Goal: Task Accomplishment & Management: Manage account settings

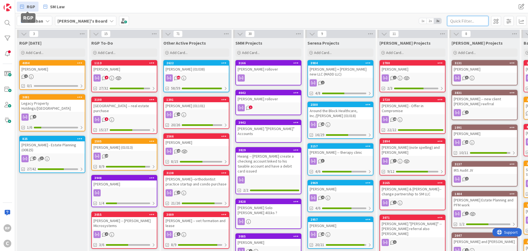
click at [459, 24] on input "text" at bounding box center [467, 21] width 41 height 10
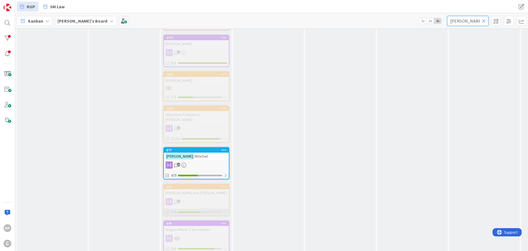
scroll to position [2036, 0]
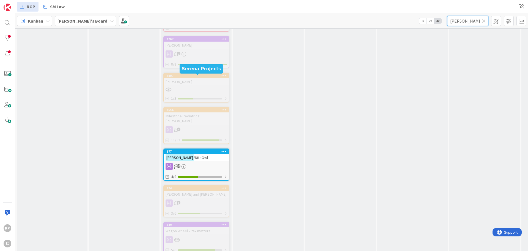
type input "[PERSON_NAME]"
click at [198, 149] on div "877" at bounding box center [197, 151] width 62 height 4
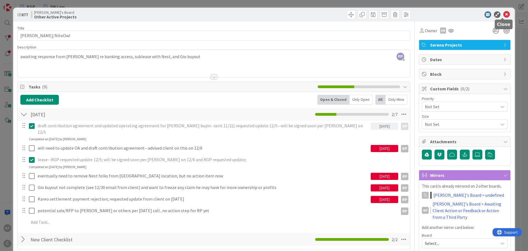
click at [504, 13] on icon at bounding box center [506, 14] width 7 height 7
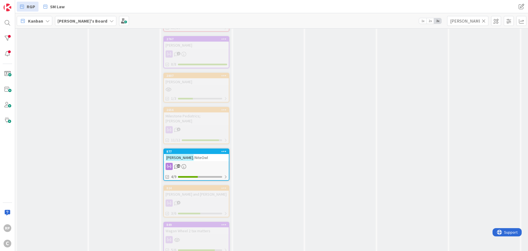
click at [485, 20] on icon at bounding box center [484, 20] width 4 height 5
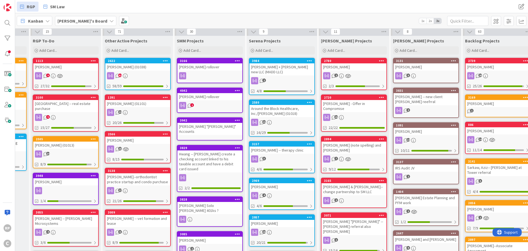
scroll to position [2, 65]
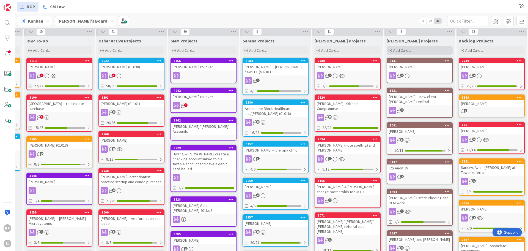
click at [406, 50] on span "Add Card..." at bounding box center [402, 50] width 18 height 5
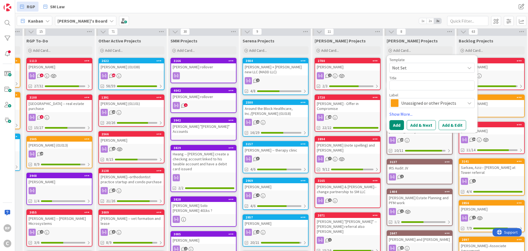
type textarea "x"
type textarea "N"
type textarea "x"
type textarea "Ni"
type textarea "x"
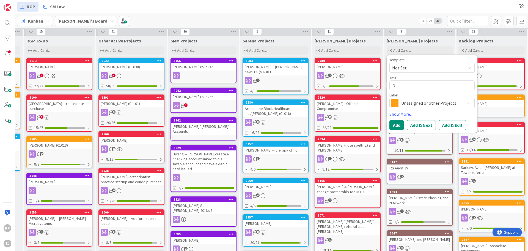
type textarea "Nit"
type textarea "x"
type textarea "Nite"
type textarea "x"
type textarea "NiteO"
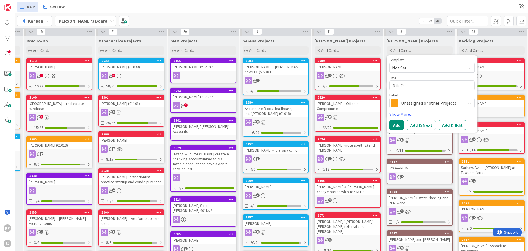
type textarea "x"
type textarea "NiteOw"
type textarea "x"
type textarea "NiteOwl"
type textarea "x"
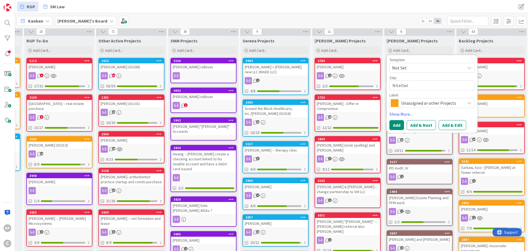
type textarea "NiteOwl/"
type textarea "x"
type textarea "NiteOwl/D"
type textarea "x"
type textarea "NiteOwl/"
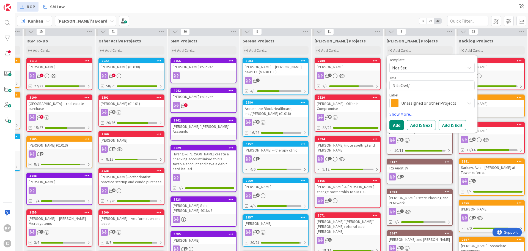
type textarea "x"
type textarea "NiteOwl/E"
type textarea "x"
type textarea "NiteOwl/Er"
type textarea "x"
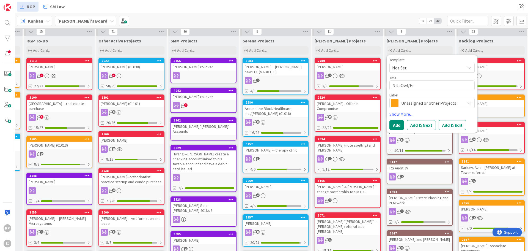
type textarea "NiteOwl/Eri"
type textarea "x"
type textarea "NiteOwl/[PERSON_NAME]"
type textarea "x"
type textarea "NiteOwl/[PERSON_NAME]"
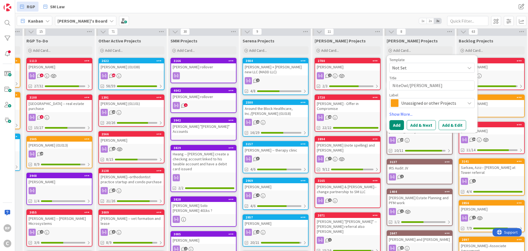
type textarea "x"
type textarea "NiteOwl/[PERSON_NAME]"
type textarea "x"
type textarea "NiteOwl/[PERSON_NAME]"
type textarea "x"
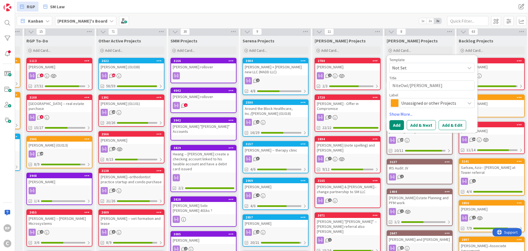
type textarea "NiteOwl/[PERSON_NAME]"
type textarea "x"
type textarea "NiteOwl/[PERSON_NAME]"
type textarea "x"
type textarea "NiteOwl/[PERSON_NAME]"
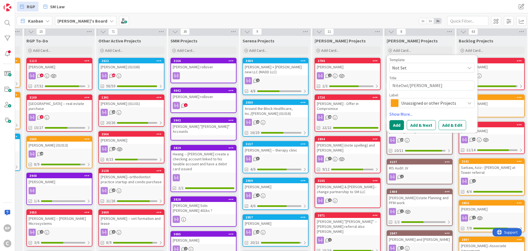
type textarea "x"
type textarea "NiteOwl/[PERSON_NAME]"
type textarea "x"
type textarea "NiteOwl/[PERSON_NAME]"
type textarea "x"
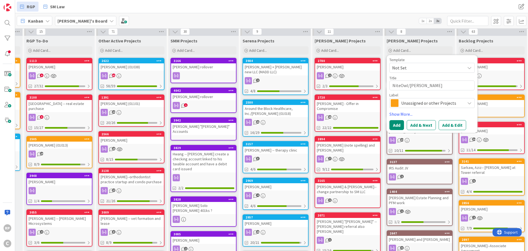
type textarea "NiteOwl/[PERSON_NAME]"
type textarea "x"
type textarea "NiteOwl/[PERSON_NAME]"
type textarea "x"
type textarea "NiteOwl/[PERSON_NAME]"
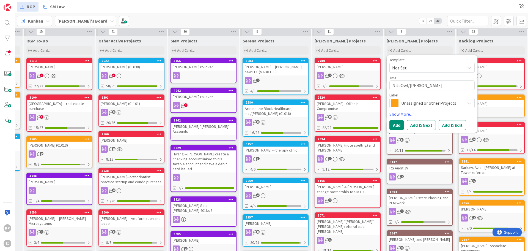
type textarea "x"
type textarea "NiteOwl/[PERSON_NAME]"
type textarea "x"
type textarea "NiteOwl/[PERSON_NAME]"
type textarea "x"
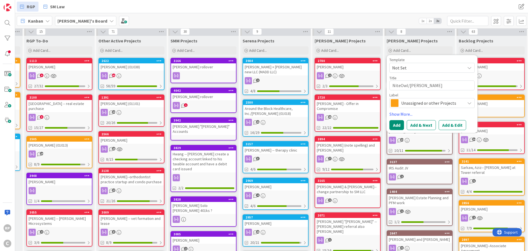
type textarea "NiteOwl/[PERSON_NAME] l"
type textarea "x"
type textarea "NiteOwl/[PERSON_NAME] [PERSON_NAME]"
type textarea "x"
type textarea "NiteOwl/[PERSON_NAME] lease"
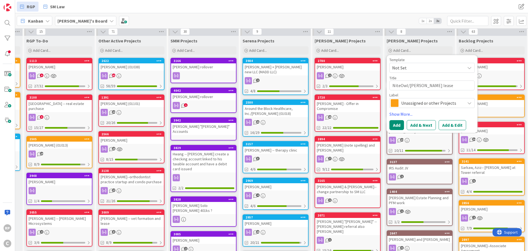
type textarea "x"
type textarea "NiteOwl/[PERSON_NAME] lease"
type textarea "x"
type textarea "NiteOwl/[PERSON_NAME] lease d"
type textarea "x"
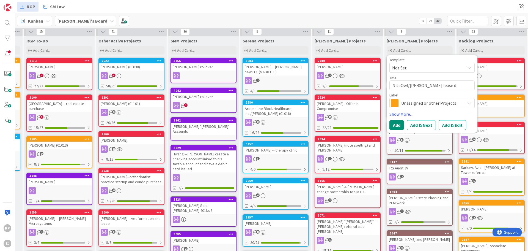
type textarea "NiteOwl/[PERSON_NAME] lease di"
type textarea "x"
type textarea "NiteOwl/[PERSON_NAME] lease disp"
type textarea "x"
type textarea "NiteOwl/[PERSON_NAME] lease dispu"
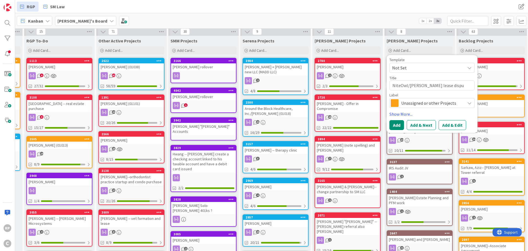
type textarea "x"
type textarea "NiteOwl/[PERSON_NAME] lease dispute"
type textarea "x"
type textarea "NiteOwl/[PERSON_NAME] lease dispute"
click at [413, 107] on div "Unassigned or other Projects" at bounding box center [432, 103] width 85 height 10
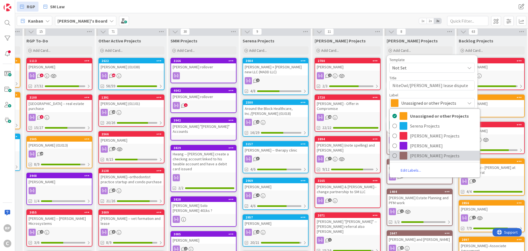
click at [418, 155] on span "[PERSON_NAME] Projects" at bounding box center [443, 155] width 67 height 8
type textarea "x"
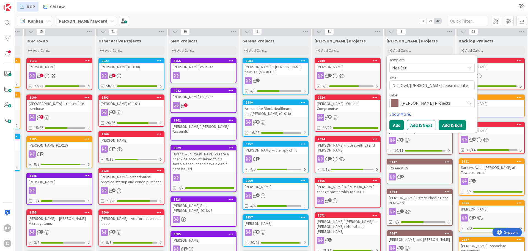
click at [455, 124] on button "Add & Edit" at bounding box center [453, 125] width 28 height 10
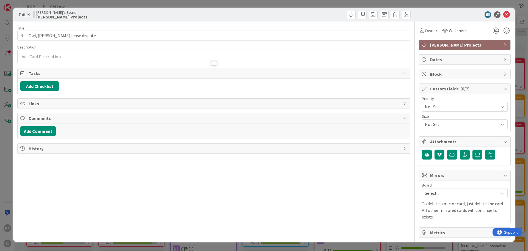
click at [446, 190] on span "Select..." at bounding box center [460, 193] width 70 height 8
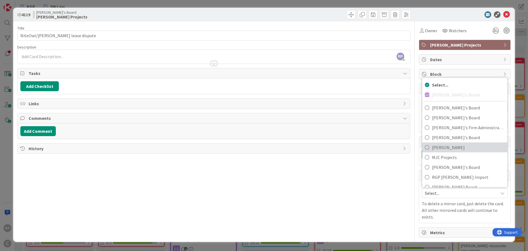
click at [446, 146] on span "[PERSON_NAME]" at bounding box center [468, 147] width 73 height 8
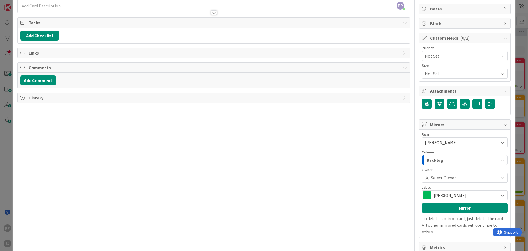
scroll to position [55, 0]
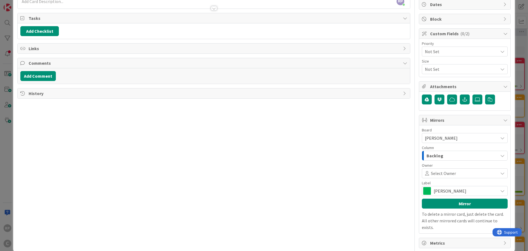
click at [429, 151] on div "Backlog" at bounding box center [461, 155] width 73 height 9
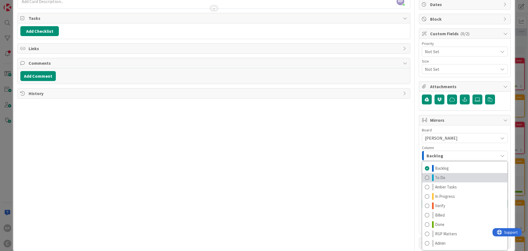
click at [440, 177] on span "To Do" at bounding box center [440, 177] width 10 height 7
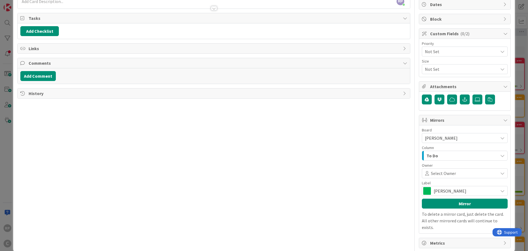
click at [436, 173] on span "Select Owner" at bounding box center [443, 173] width 25 height 7
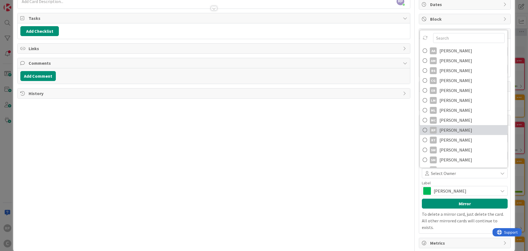
click at [448, 127] on span "[PERSON_NAME]" at bounding box center [456, 130] width 33 height 8
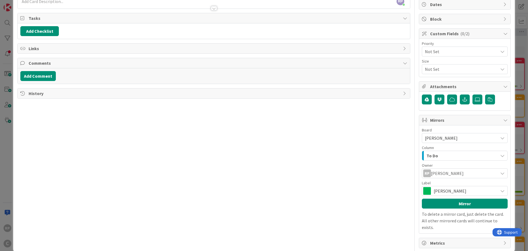
click at [440, 194] on div "[PERSON_NAME]" at bounding box center [465, 191] width 86 height 10
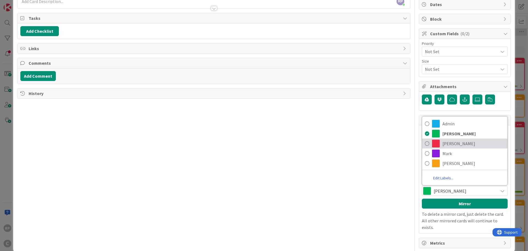
click at [447, 142] on span "[PERSON_NAME]" at bounding box center [474, 143] width 62 height 8
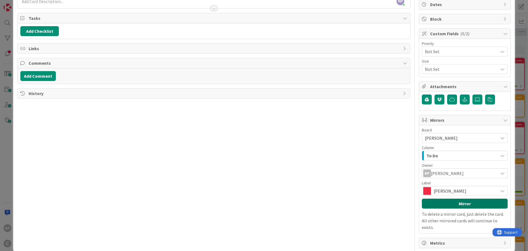
click at [443, 200] on button "Mirror" at bounding box center [465, 203] width 86 height 10
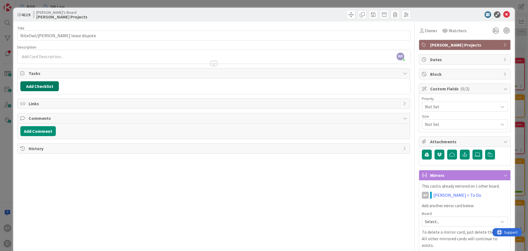
click at [41, 87] on button "Add Checklist" at bounding box center [39, 86] width 39 height 10
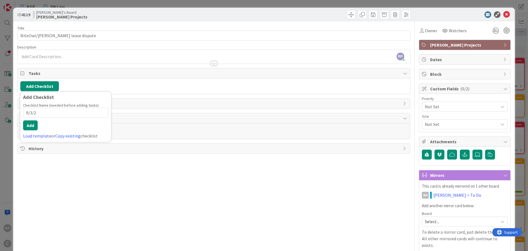
type input "[DATE]"
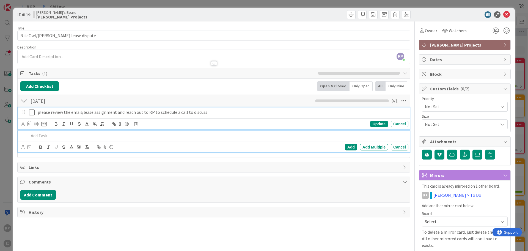
click at [51, 114] on p "please review the email/lease assignment and reach out to RP to schedule a call…" at bounding box center [222, 112] width 369 height 6
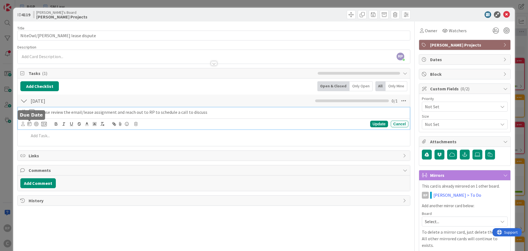
click at [30, 125] on icon at bounding box center [30, 123] width 4 height 4
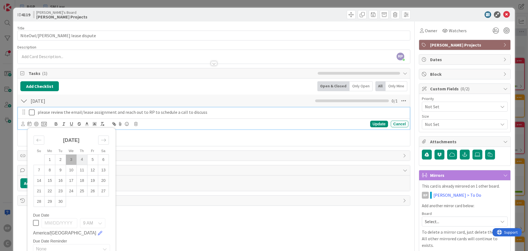
click at [81, 160] on td "4" at bounding box center [82, 159] width 11 height 10
type input "[DATE]"
click at [21, 123] on div "Su Mo Tu We Th Fr Sa [DATE] 1 2 3 4 5 6 7 8 9 10 11 12 13 14 15 16 17 18 19 20 …" at bounding box center [214, 123] width 392 height 11
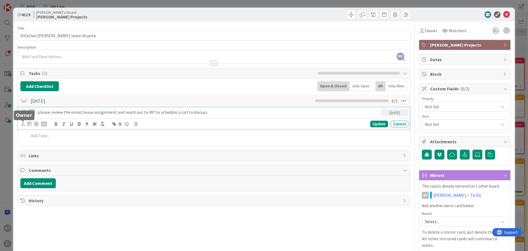
click at [22, 124] on icon at bounding box center [23, 124] width 4 height 4
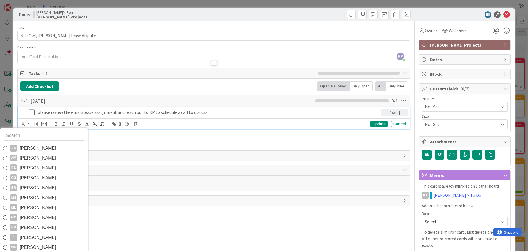
click at [34, 138] on input "text" at bounding box center [44, 135] width 82 height 10
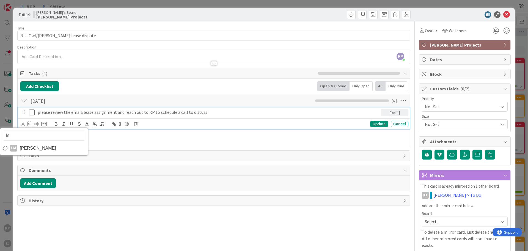
type input "[PERSON_NAME]"
drag, startPoint x: 39, startPoint y: 147, endPoint x: 116, endPoint y: 149, distance: 76.5
click at [39, 148] on span "[PERSON_NAME]" at bounding box center [38, 148] width 36 height 8
click at [377, 126] on div "Update" at bounding box center [379, 123] width 18 height 7
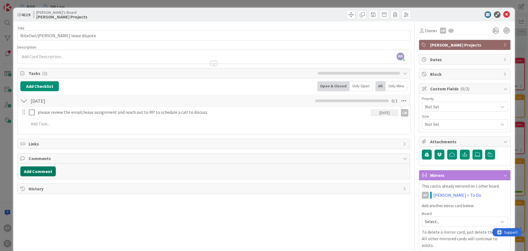
click at [45, 171] on button "Add Comment" at bounding box center [37, 171] width 35 height 10
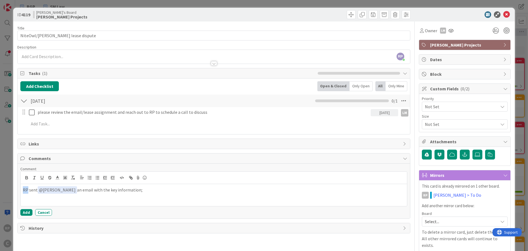
drag, startPoint x: 27, startPoint y: 189, endPoint x: 10, endPoint y: 189, distance: 17.1
click at [10, 189] on div "ID 4119 [PERSON_NAME]'s Board [PERSON_NAME] Projects Title 33 / 128 NiteOwl/[PE…" at bounding box center [264, 125] width 528 height 251
click at [24, 210] on button "Add" at bounding box center [26, 212] width 12 height 7
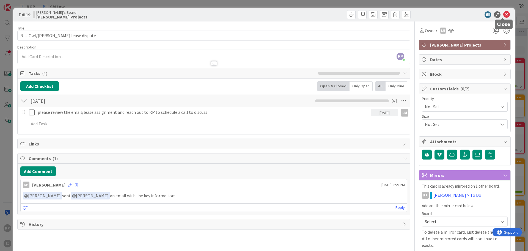
click at [503, 14] on icon at bounding box center [506, 14] width 7 height 7
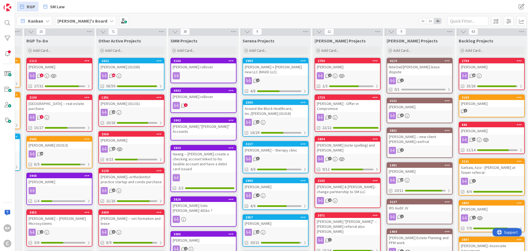
click at [402, 103] on div "[PERSON_NAME]" at bounding box center [419, 106] width 65 height 7
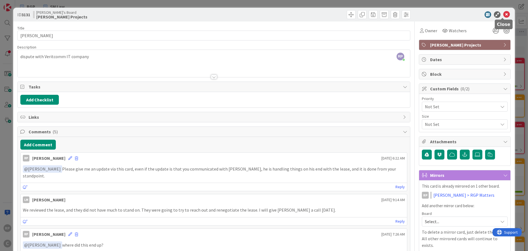
click at [503, 15] on icon at bounding box center [506, 14] width 7 height 7
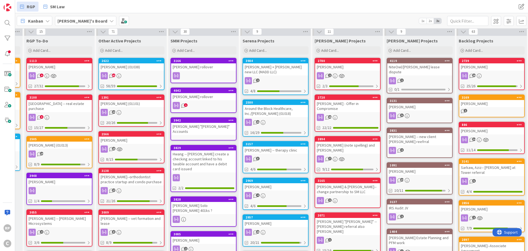
click at [409, 128] on div "3831" at bounding box center [419, 130] width 65 height 5
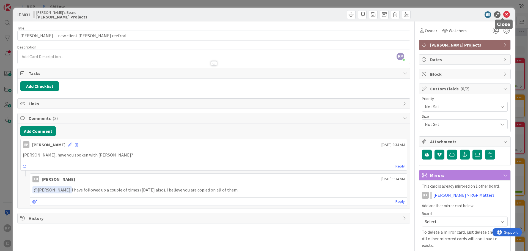
click at [504, 13] on icon at bounding box center [506, 14] width 7 height 7
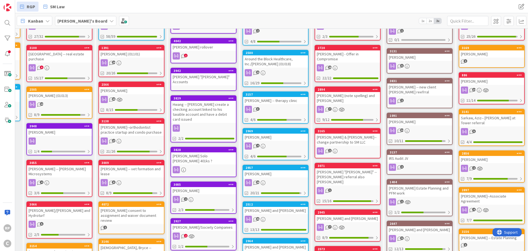
scroll to position [57, 65]
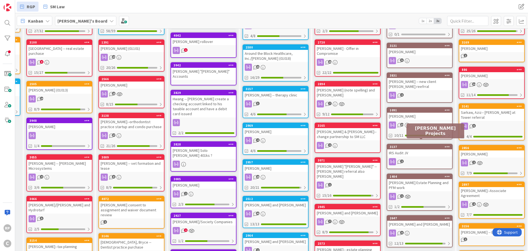
click at [410, 145] on div "3137" at bounding box center [421, 147] width 62 height 4
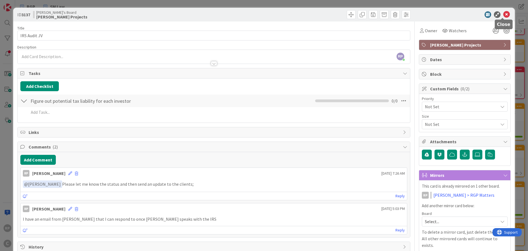
click at [503, 12] on icon at bounding box center [506, 14] width 7 height 7
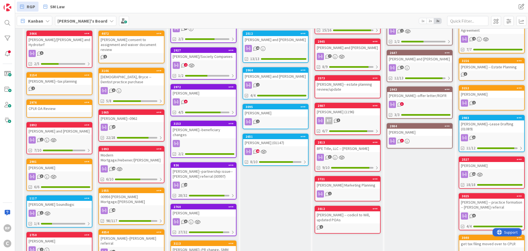
scroll to position [195, 65]
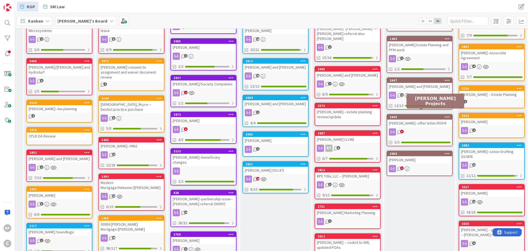
click at [417, 115] on div "2943" at bounding box center [421, 117] width 62 height 4
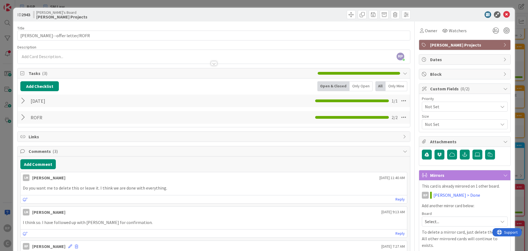
click at [23, 100] on div at bounding box center [23, 101] width 7 height 10
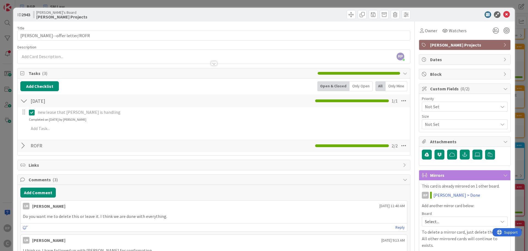
click at [23, 100] on div at bounding box center [23, 101] width 7 height 10
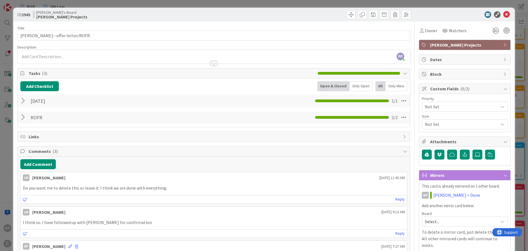
click at [21, 119] on div at bounding box center [23, 117] width 7 height 10
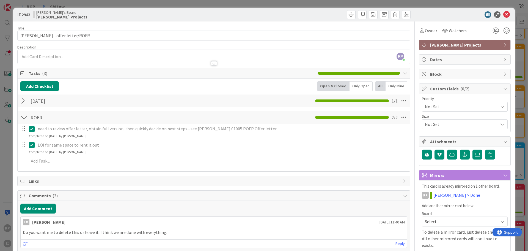
click at [21, 119] on div at bounding box center [23, 117] width 7 height 10
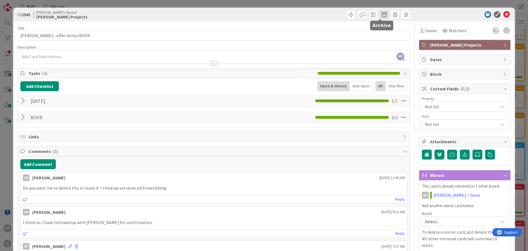
click at [380, 13] on span at bounding box center [384, 14] width 9 height 9
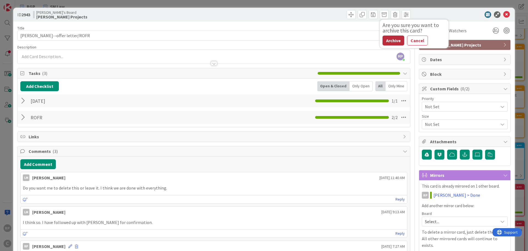
click at [388, 35] on button "Archive" at bounding box center [394, 40] width 22 height 10
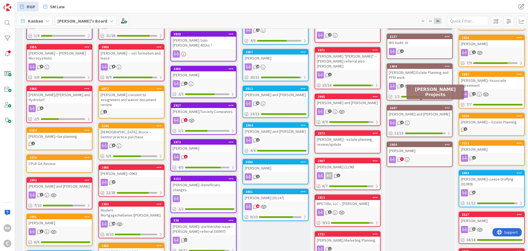
click at [404, 106] on div "2647" at bounding box center [421, 108] width 62 height 4
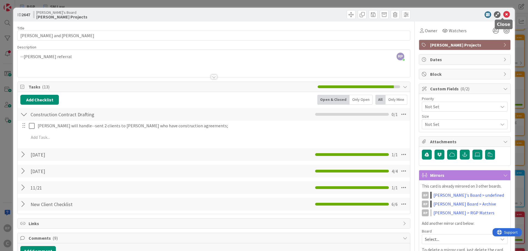
click at [503, 14] on icon at bounding box center [506, 14] width 7 height 7
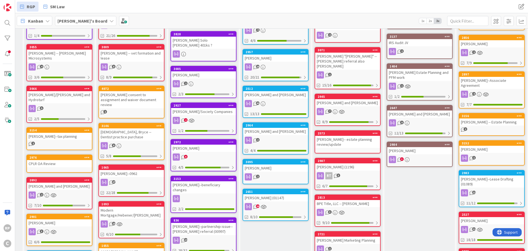
click at [401, 147] on div "[PERSON_NAME]" at bounding box center [419, 150] width 65 height 7
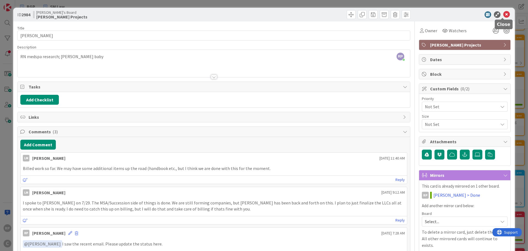
click at [503, 16] on icon at bounding box center [506, 14] width 7 height 7
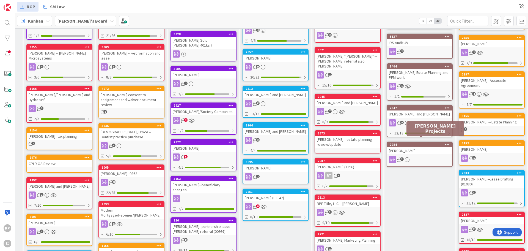
click at [414, 142] on div "2984" at bounding box center [421, 144] width 62 height 4
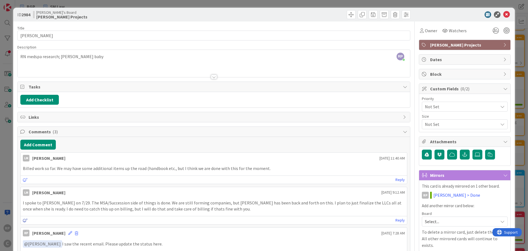
click at [24, 221] on icon at bounding box center [25, 220] width 5 height 4
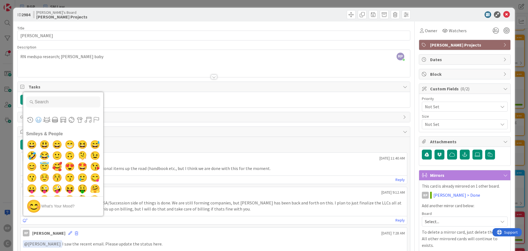
click at [136, 195] on div "[PERSON_NAME] [DATE] 9:12 AM" at bounding box center [214, 191] width 386 height 9
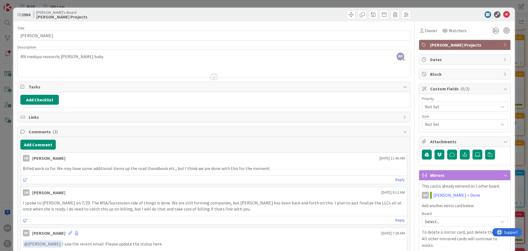
click at [157, 202] on p "I spoke to [PERSON_NAME] on 7/29. The MSA/Succession side of things is done. We…" at bounding box center [214, 205] width 382 height 12
click at [503, 14] on icon at bounding box center [506, 14] width 7 height 7
